Goal: Task Accomplishment & Management: Use online tool/utility

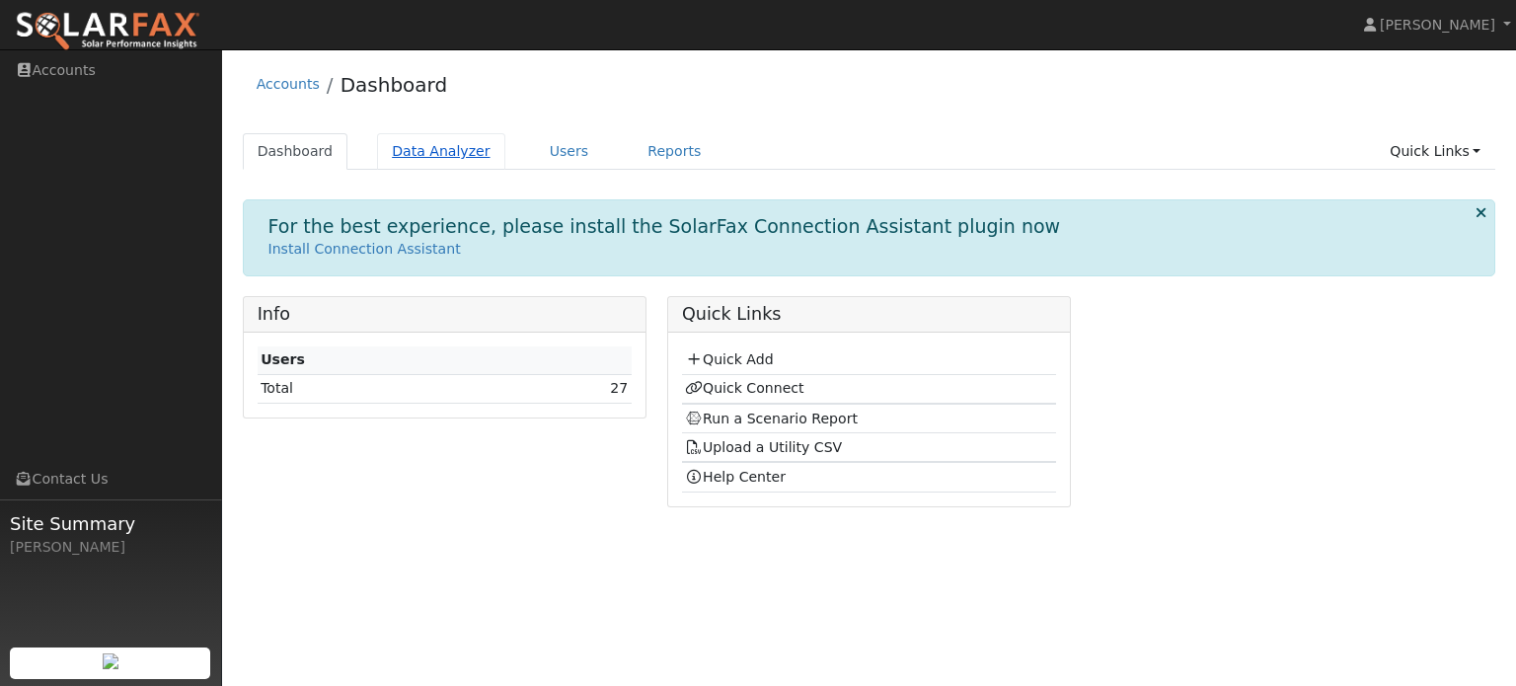
click at [441, 146] on link "Data Analyzer" at bounding box center [441, 151] width 128 height 37
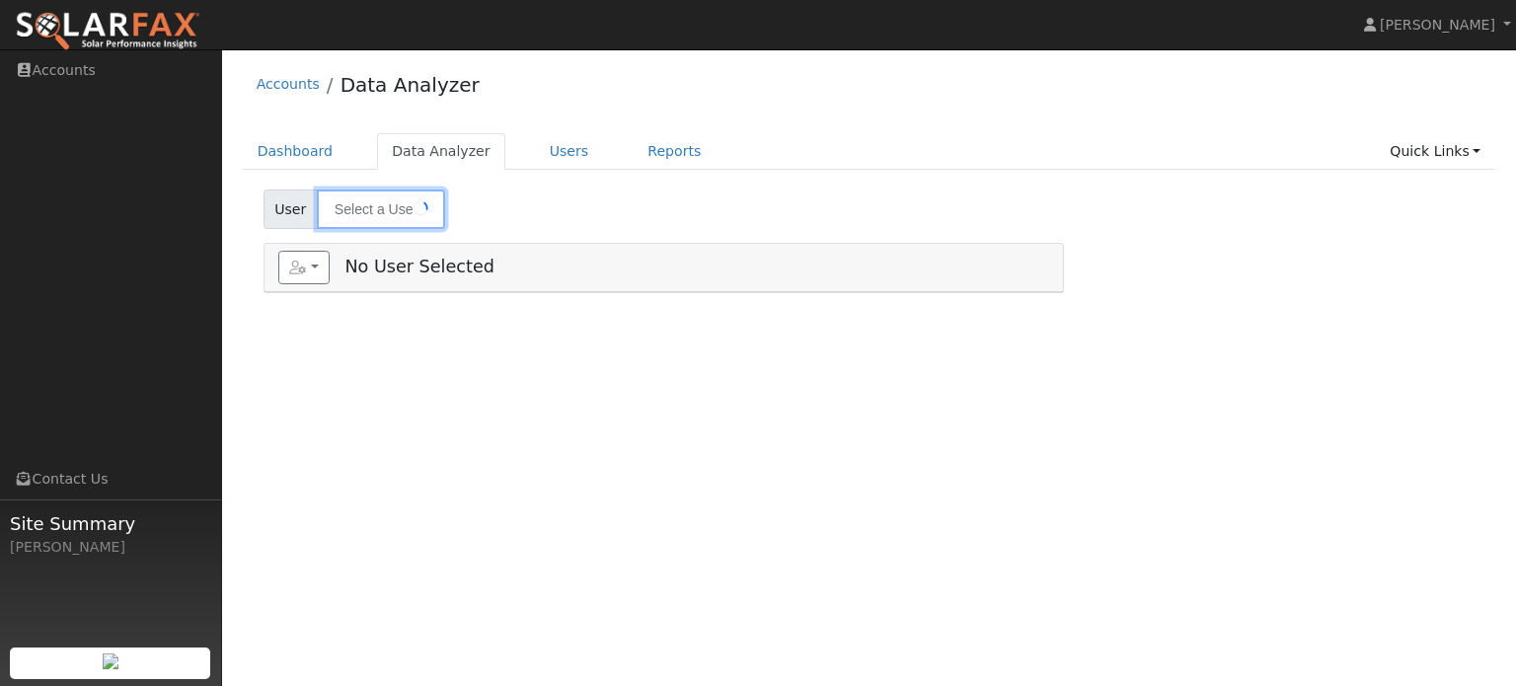
type input "[PERSON_NAME]"
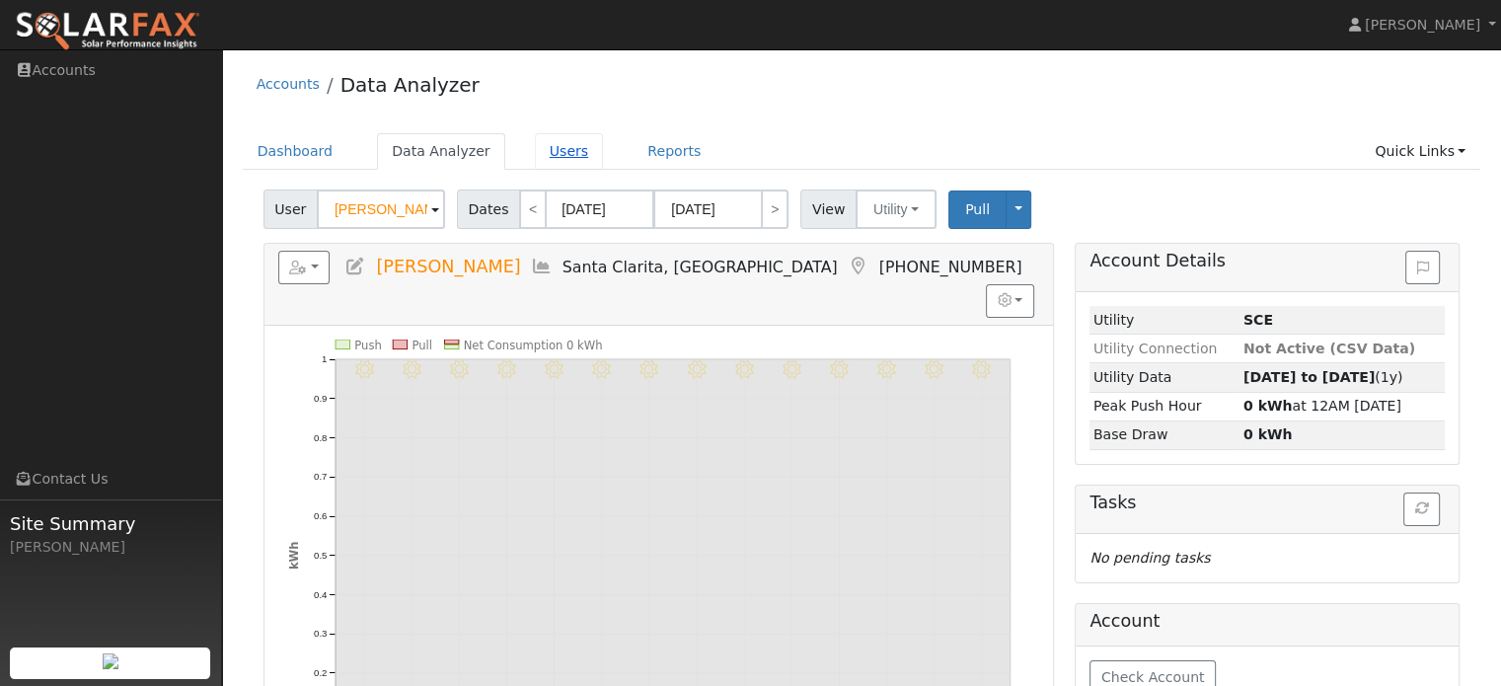
click at [536, 154] on link "Users" at bounding box center [569, 151] width 69 height 37
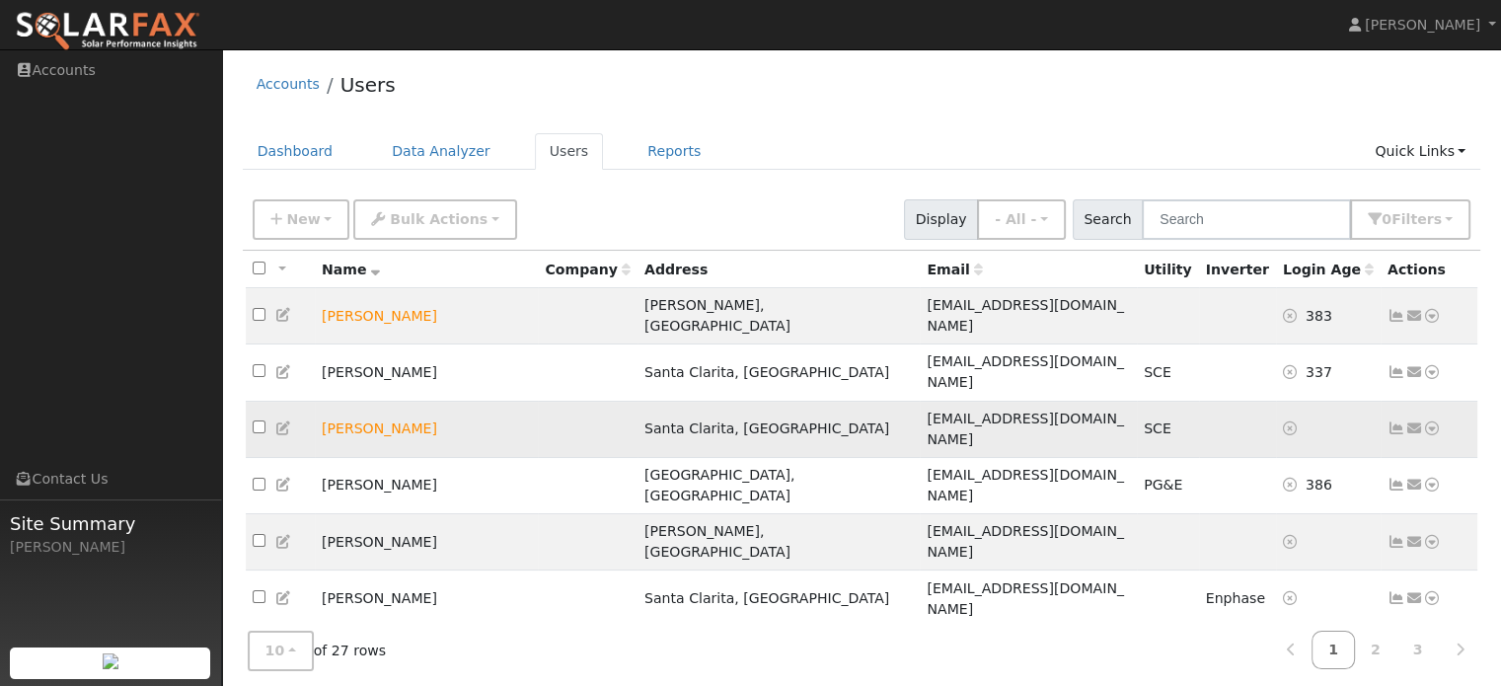
click at [1438, 421] on icon at bounding box center [1432, 428] width 18 height 14
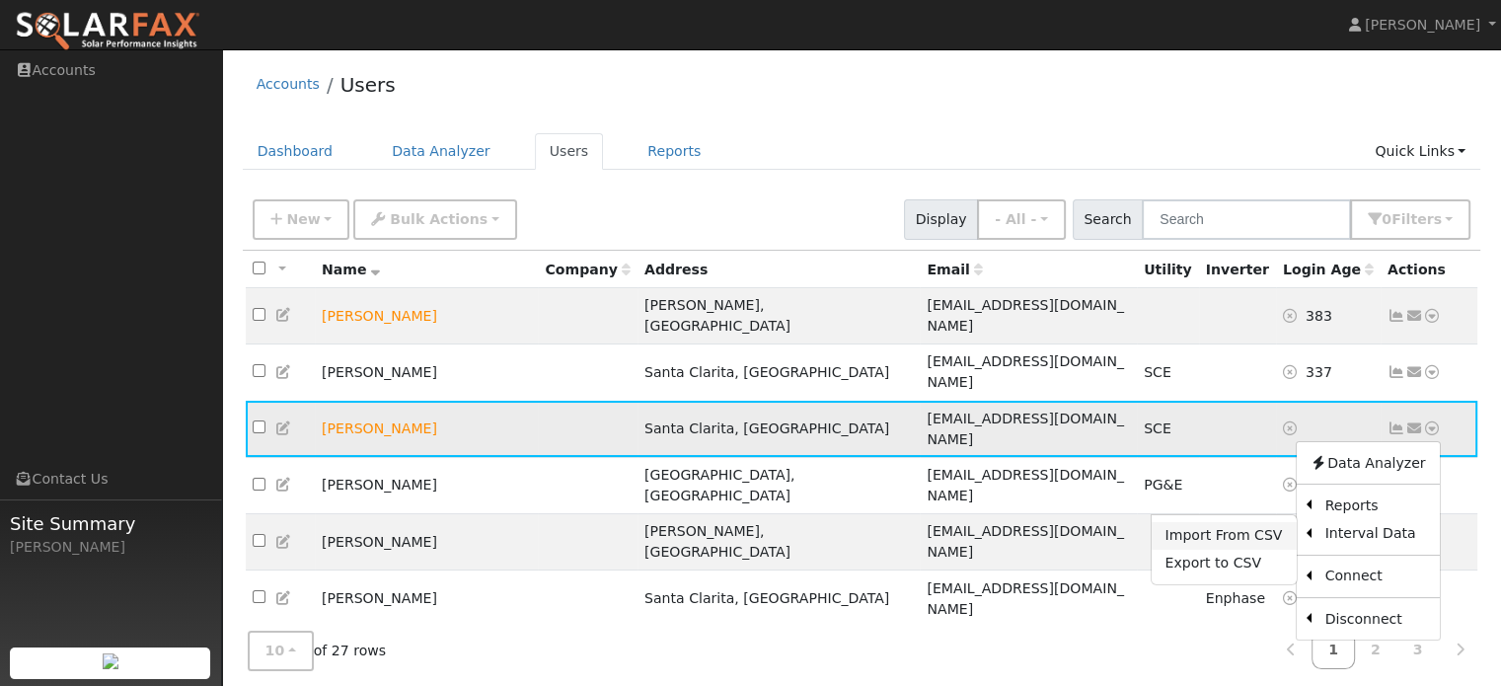
click at [1271, 522] on link "Import From CSV" at bounding box center [1223, 536] width 145 height 28
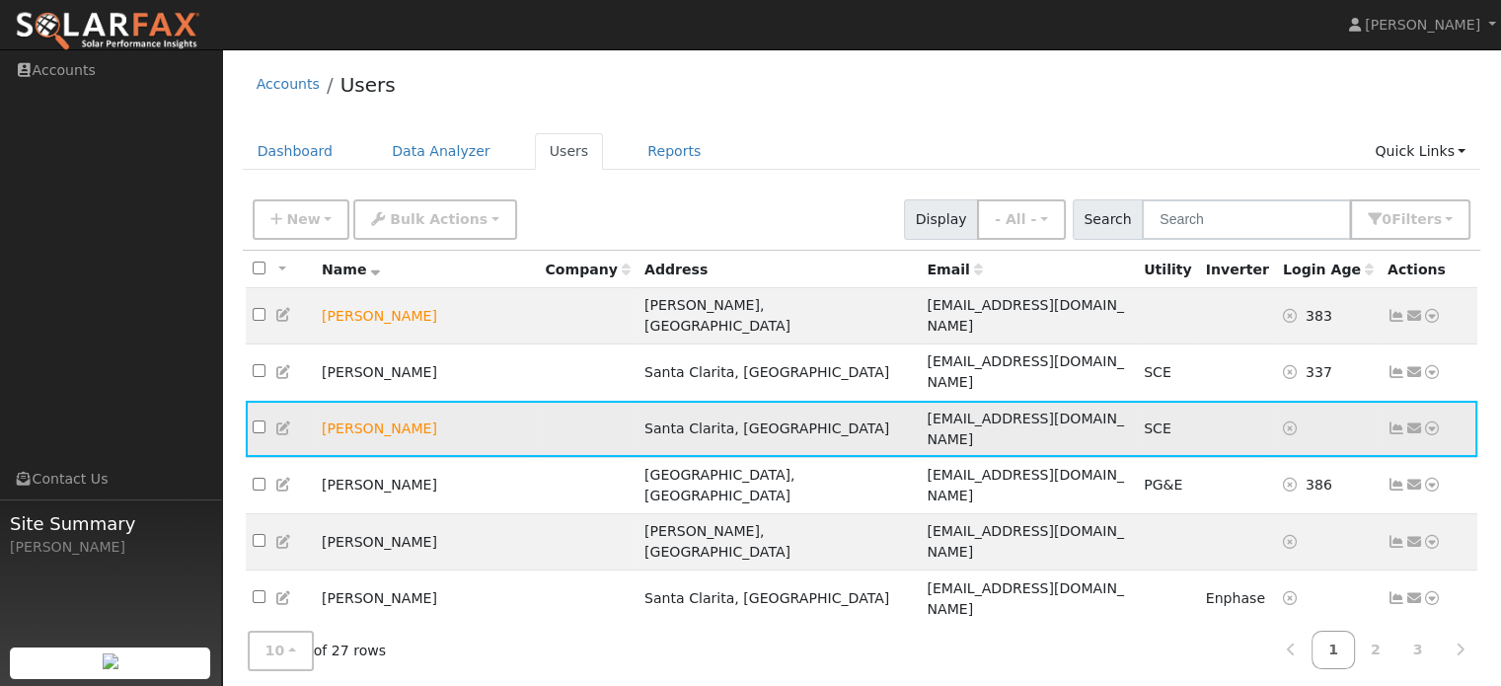
click at [1435, 421] on icon at bounding box center [1432, 428] width 18 height 14
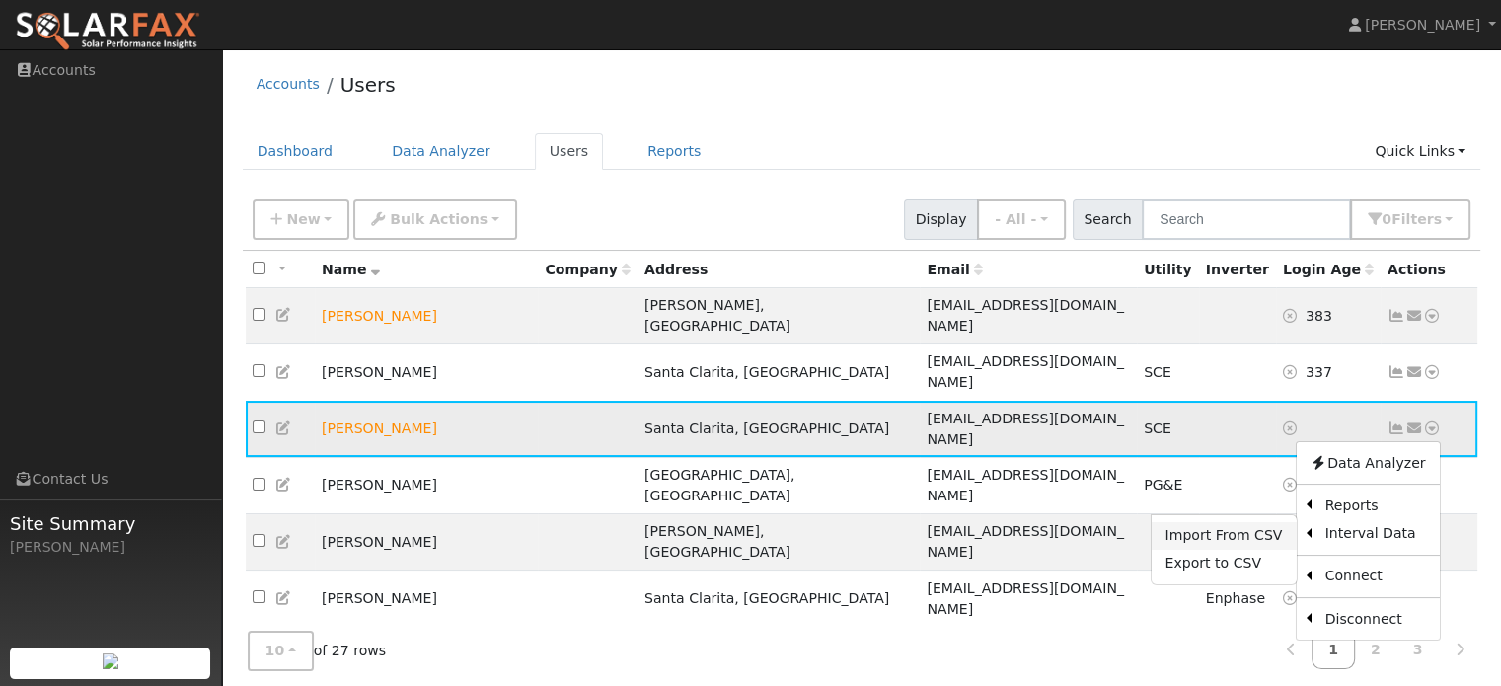
click at [1266, 522] on link "Import From CSV" at bounding box center [1223, 536] width 145 height 28
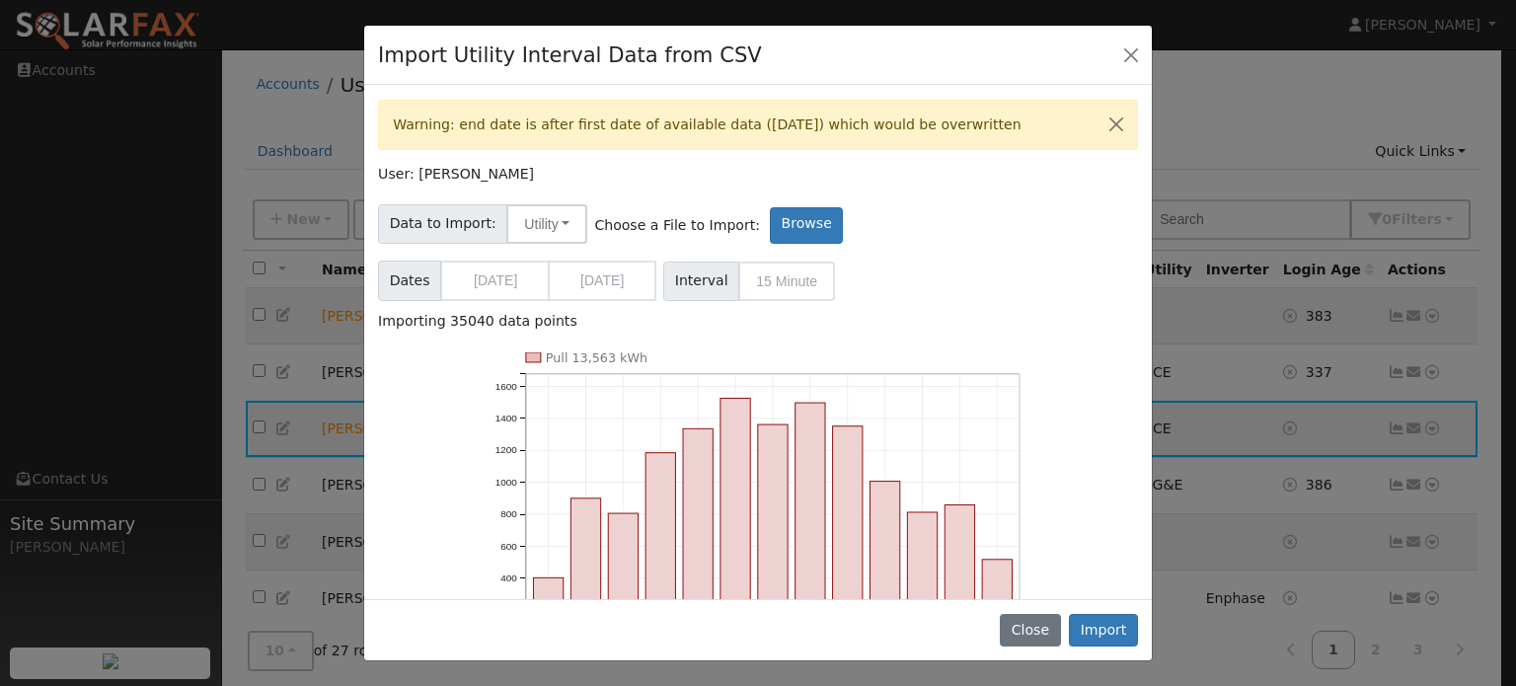
scroll to position [166, 0]
